Goal: Find specific page/section: Find specific page/section

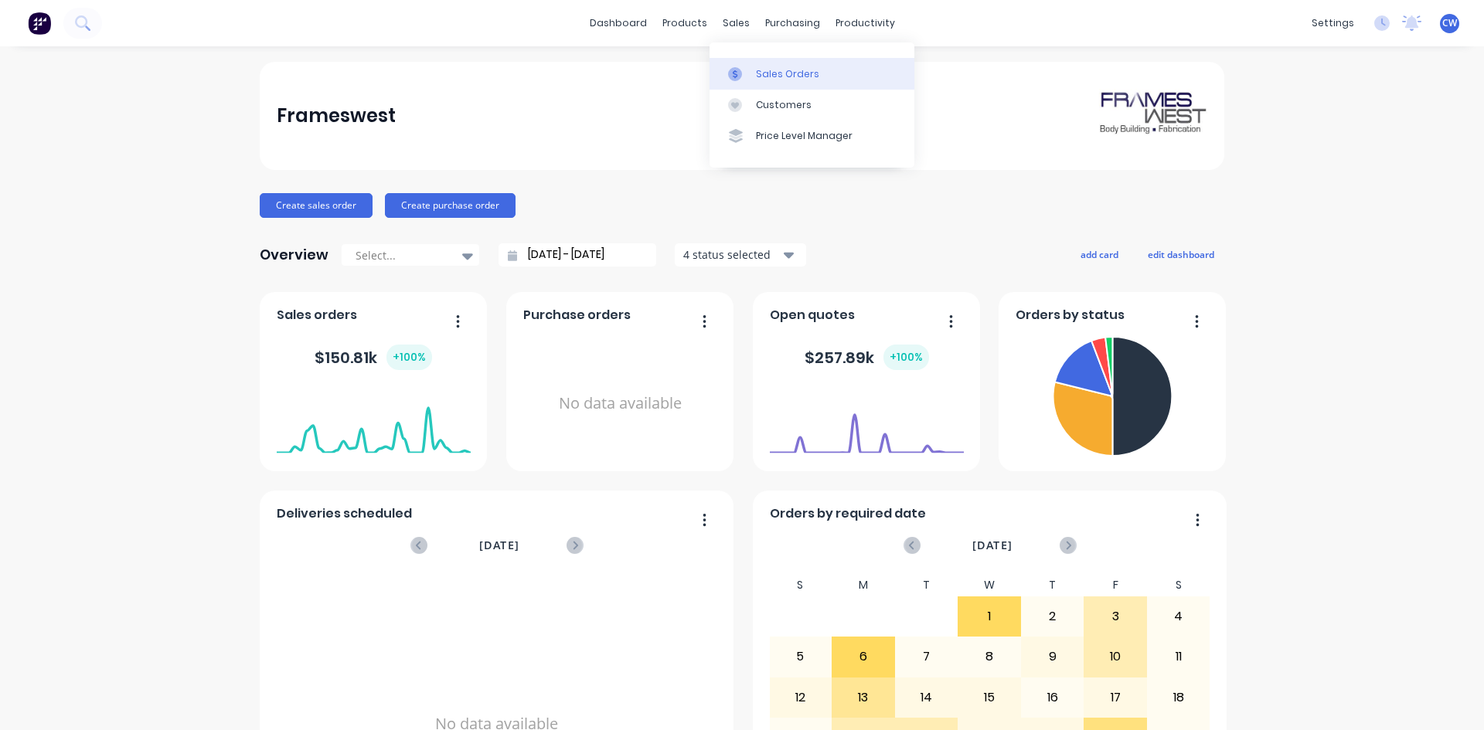
click at [757, 72] on div "Sales Orders" at bounding box center [787, 74] width 63 height 14
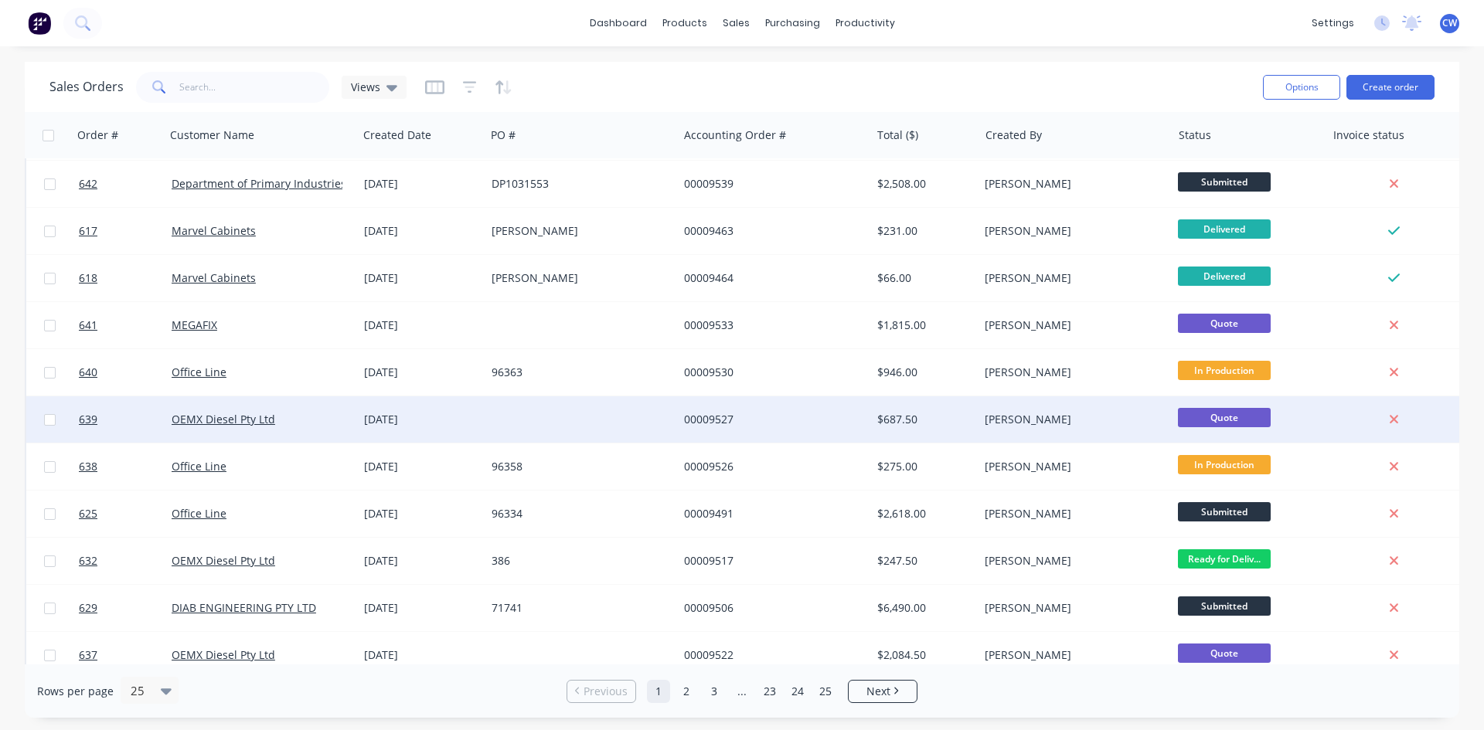
scroll to position [232, 0]
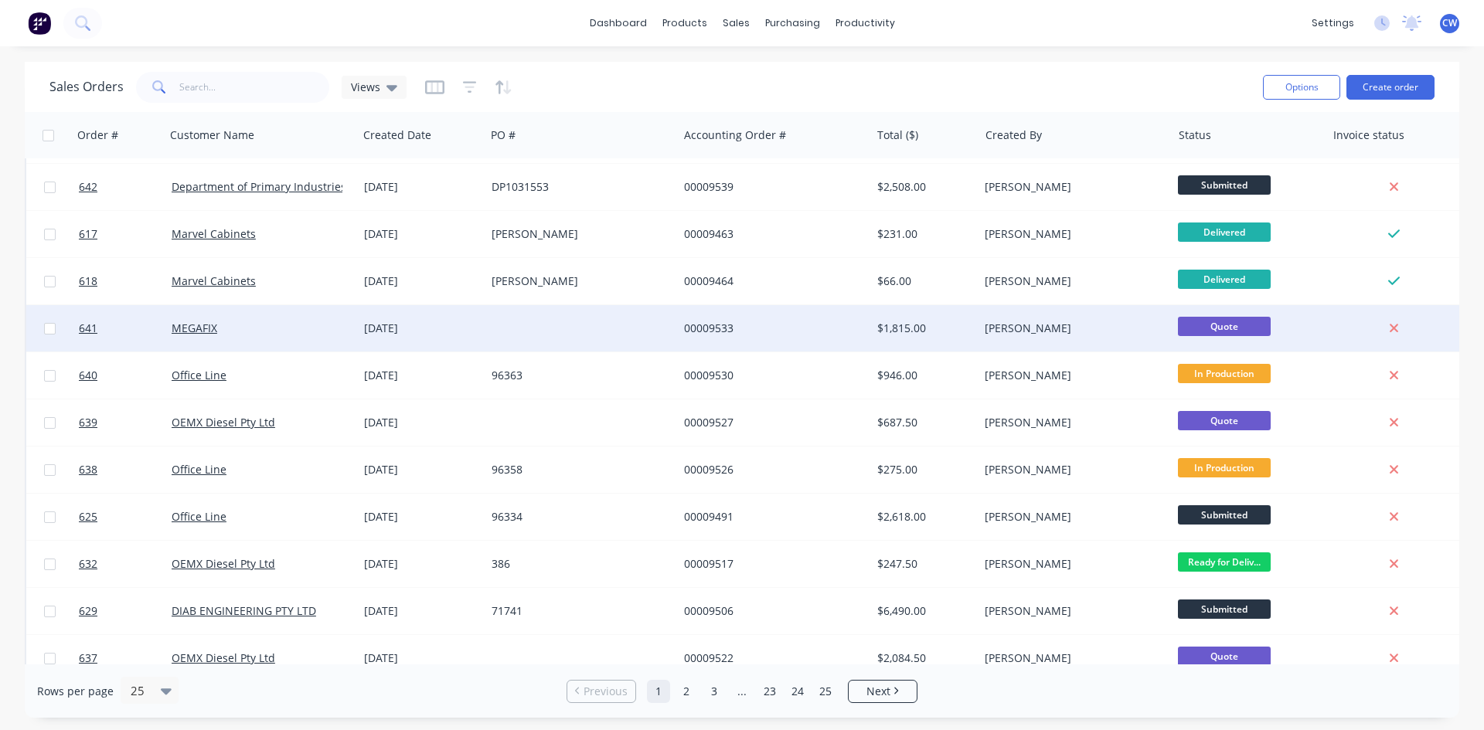
click at [570, 315] on div at bounding box center [581, 328] width 192 height 46
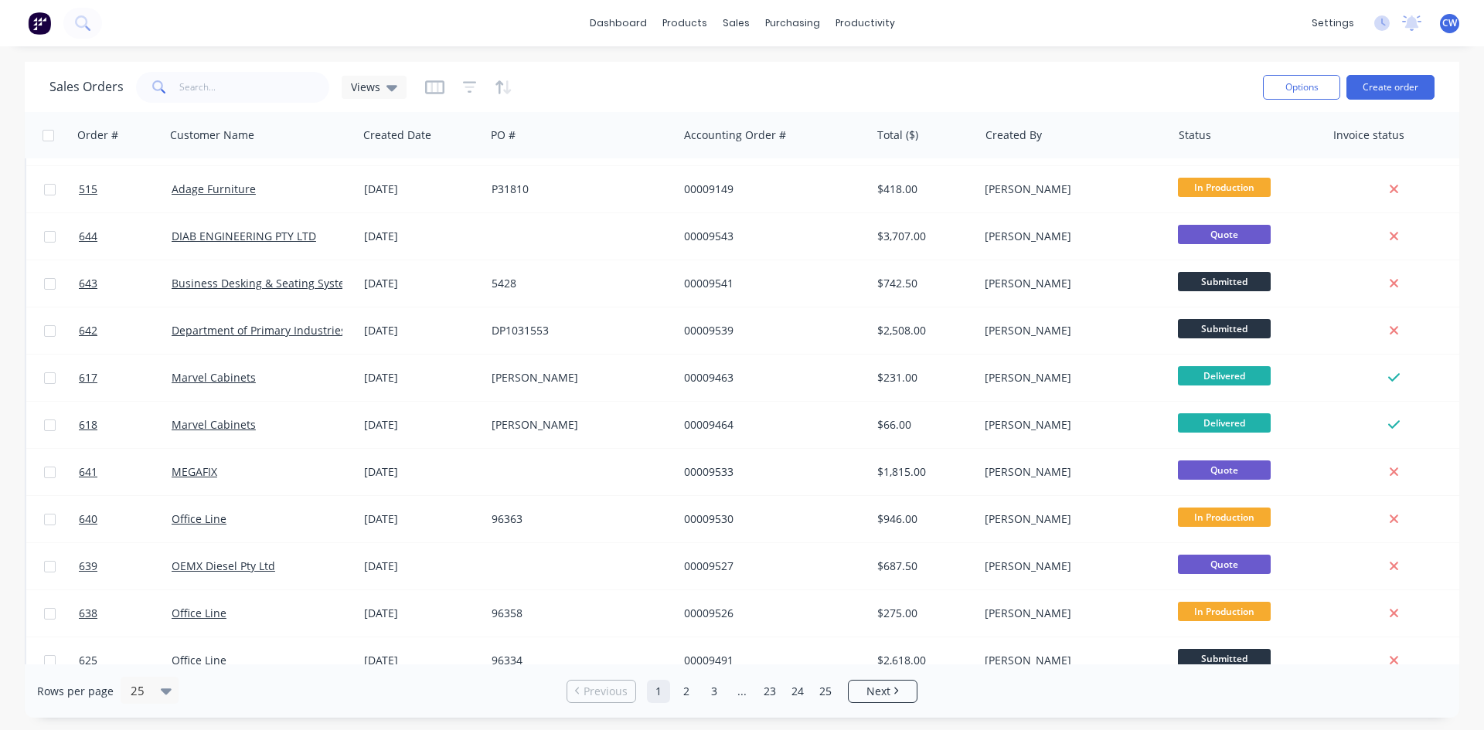
scroll to position [62, 0]
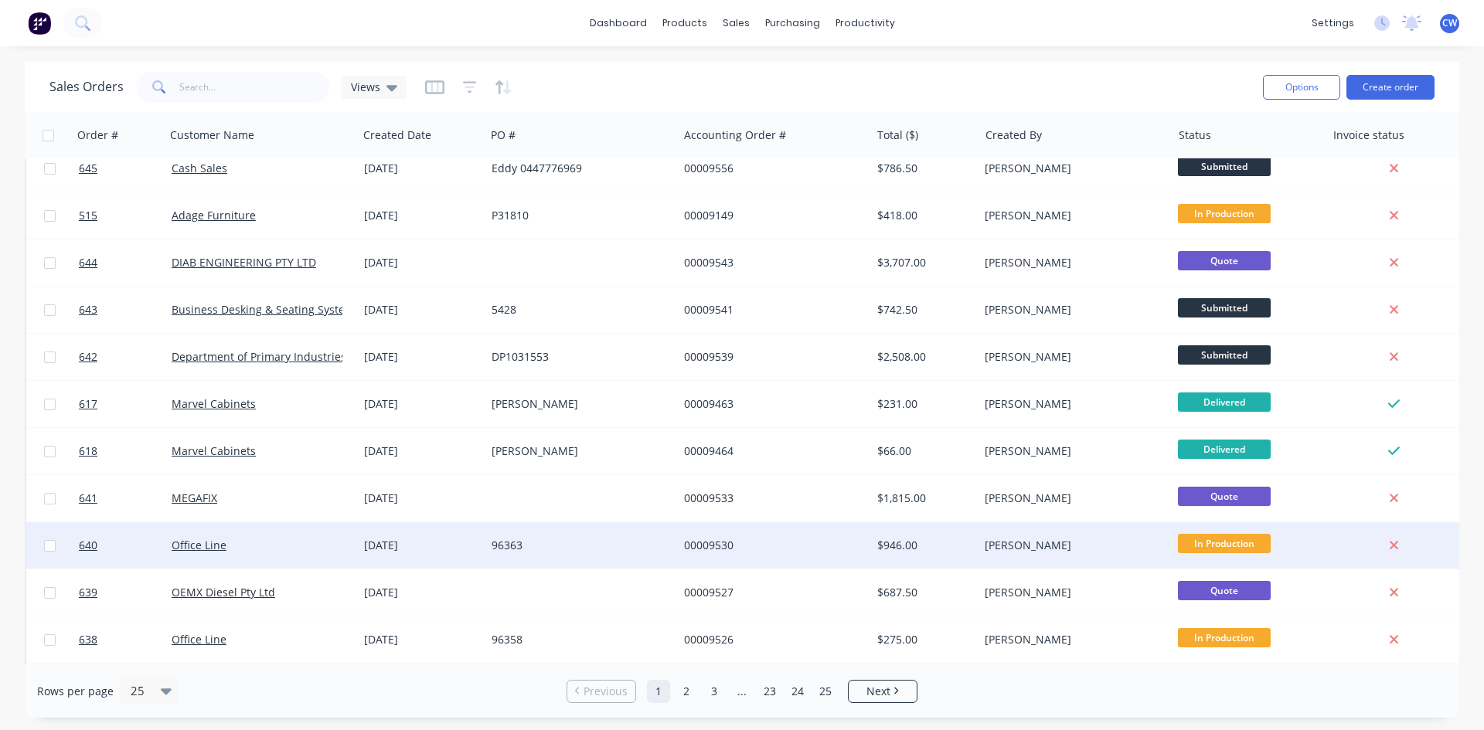
click at [223, 532] on div "Office Line" at bounding box center [261, 545] width 192 height 46
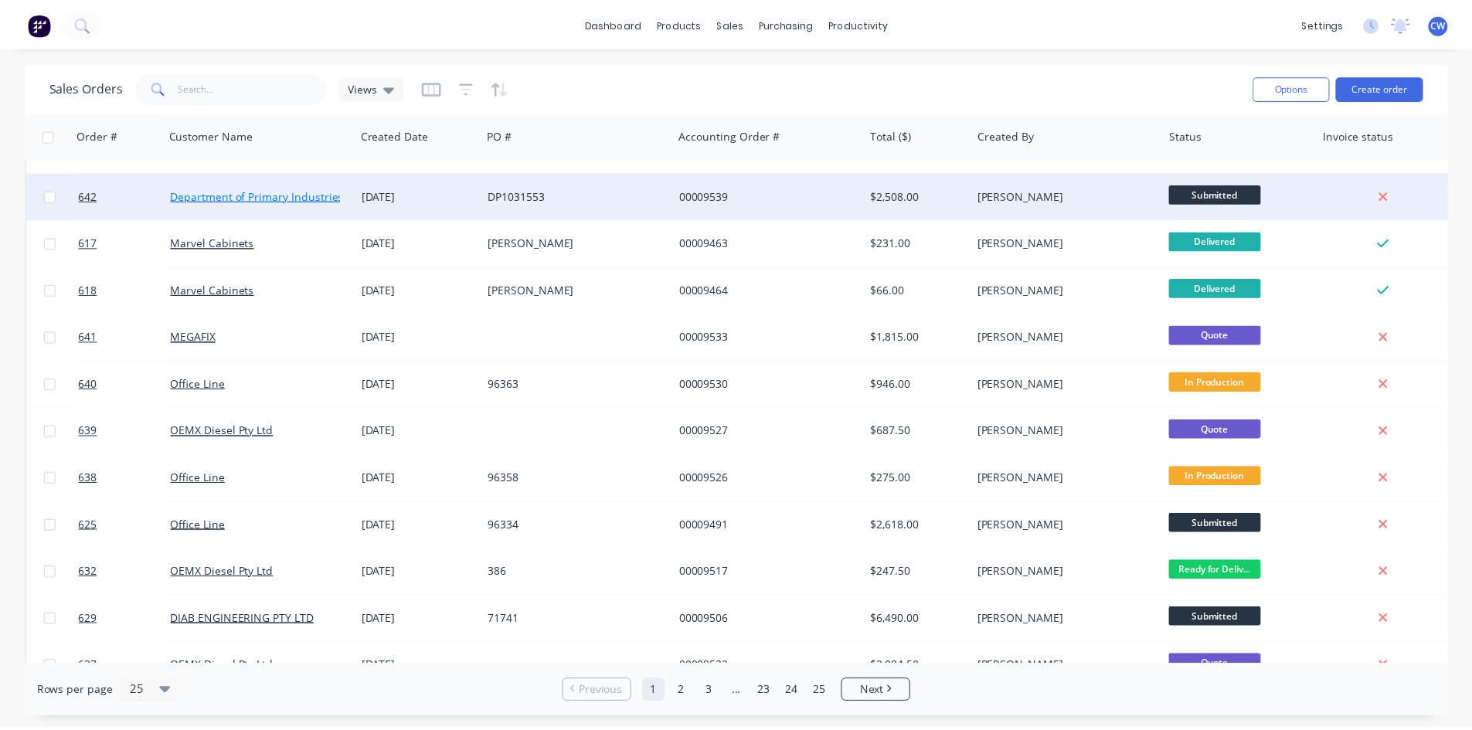
scroll to position [232, 0]
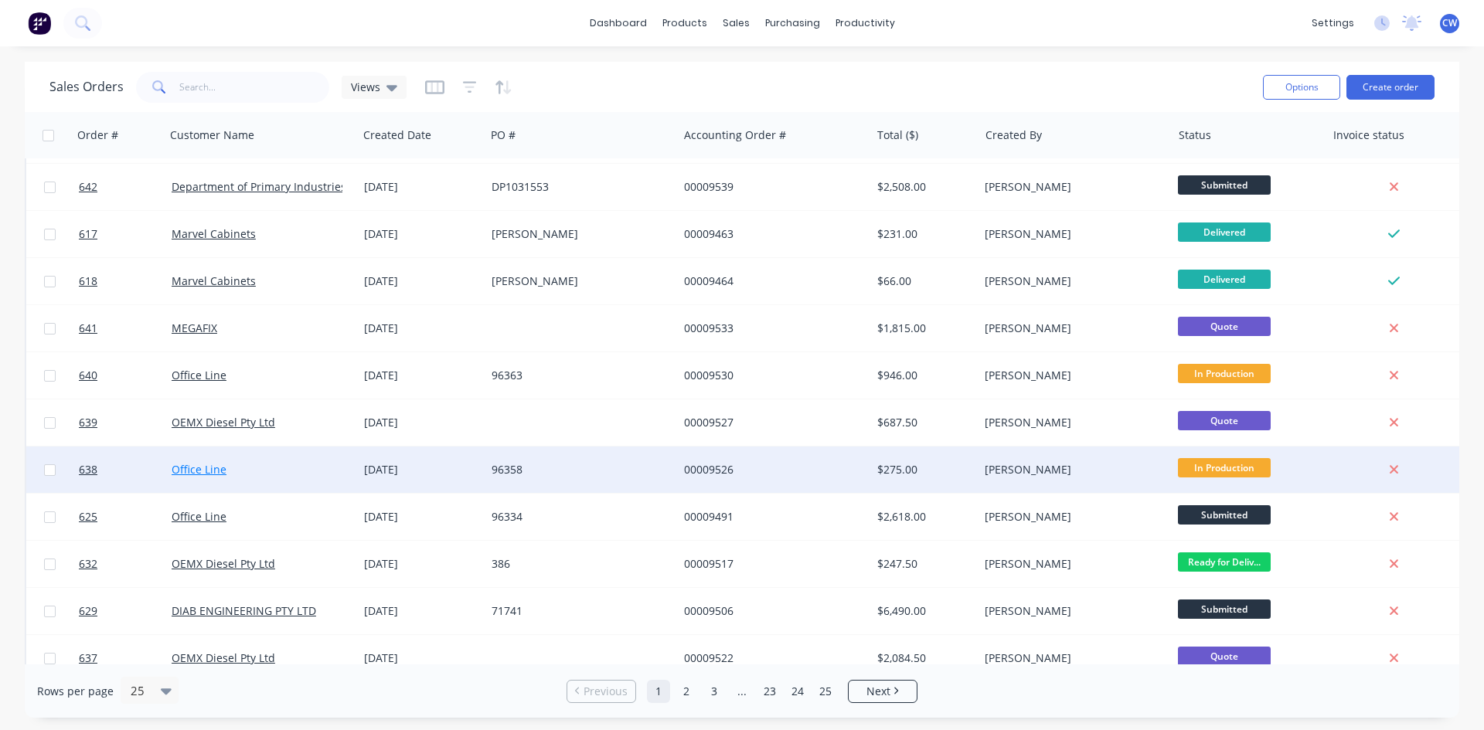
click at [220, 472] on link "Office Line" at bounding box center [199, 469] width 55 height 15
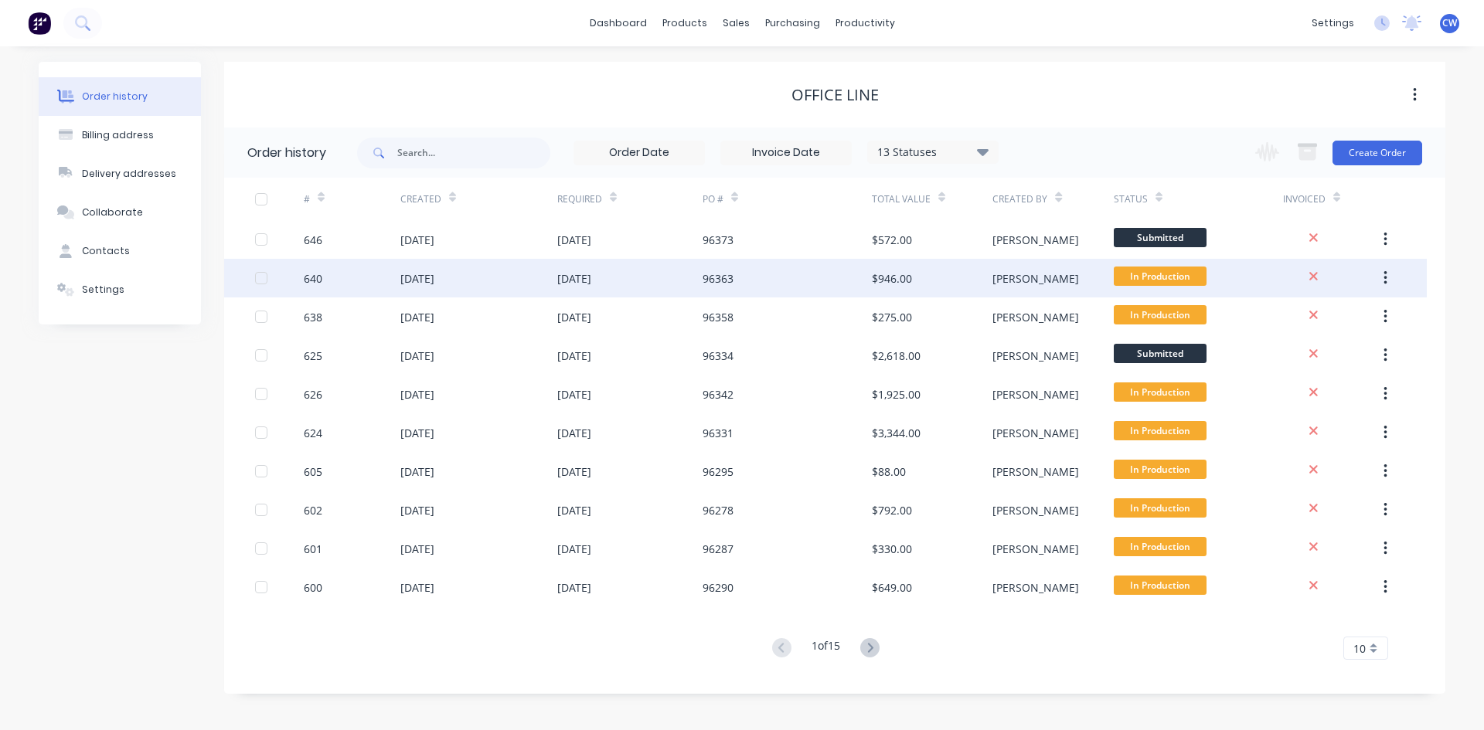
click at [385, 277] on div "640" at bounding box center [352, 278] width 97 height 39
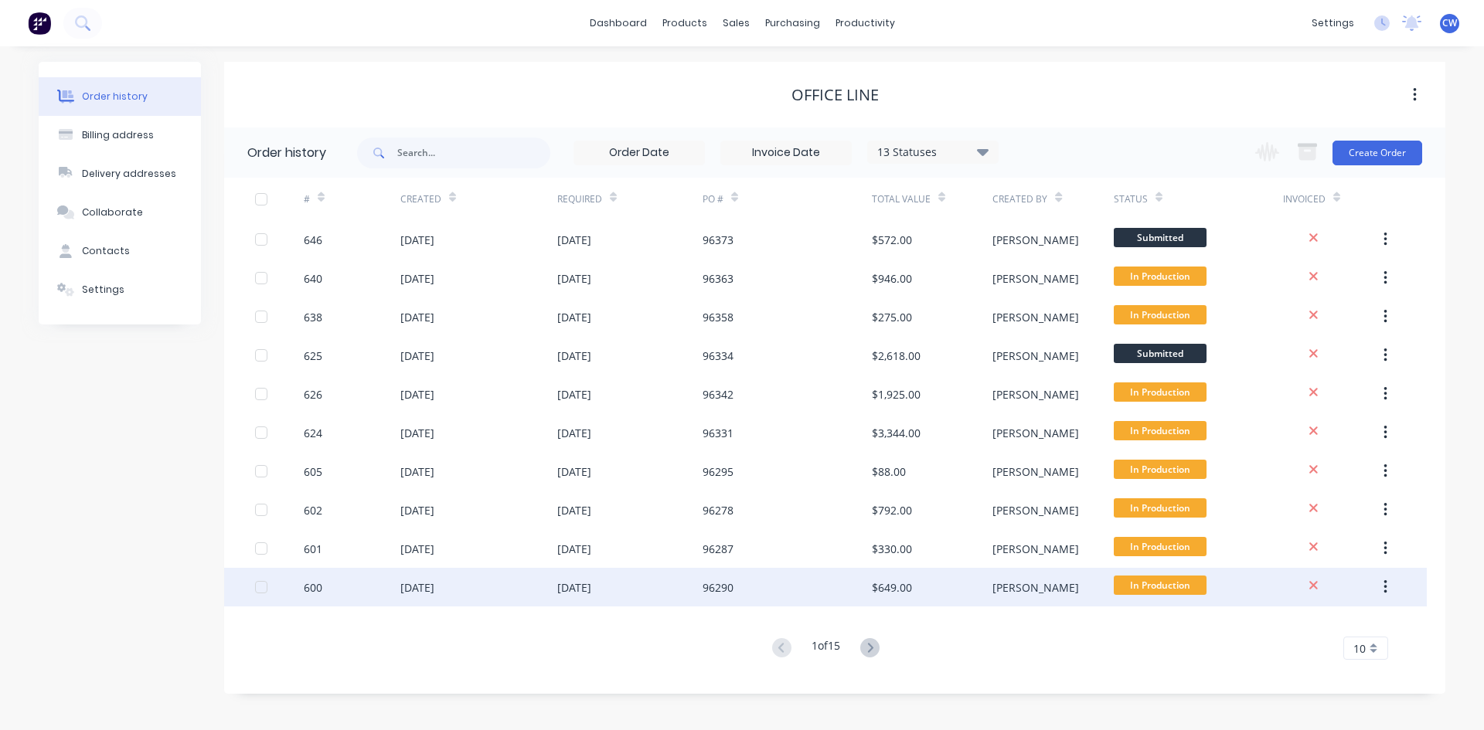
click at [398, 586] on div "600" at bounding box center [352, 587] width 97 height 39
